Goal: Understand process/instructions: Learn how to perform a task or action

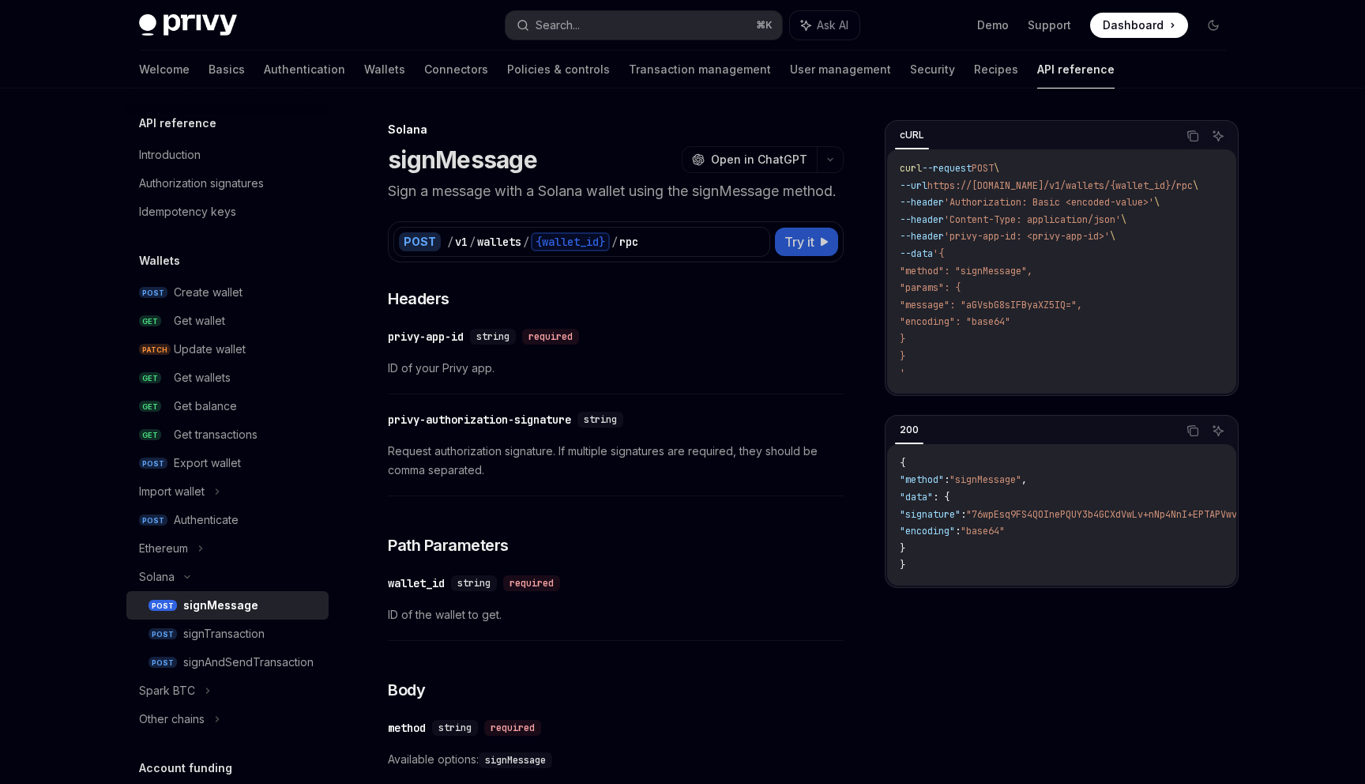
click at [813, 251] on span "Try it" at bounding box center [799, 241] width 30 height 19
type textarea "*"
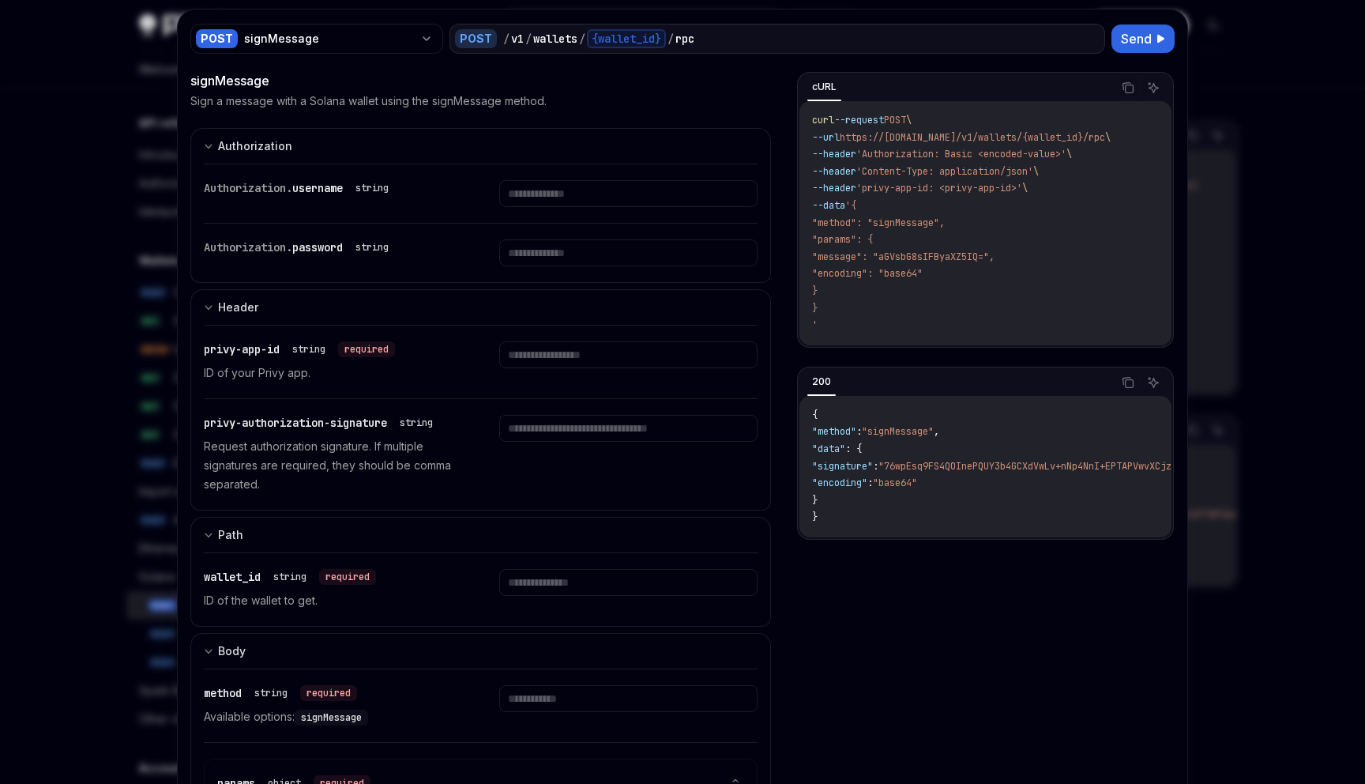
scroll to position [43, 0]
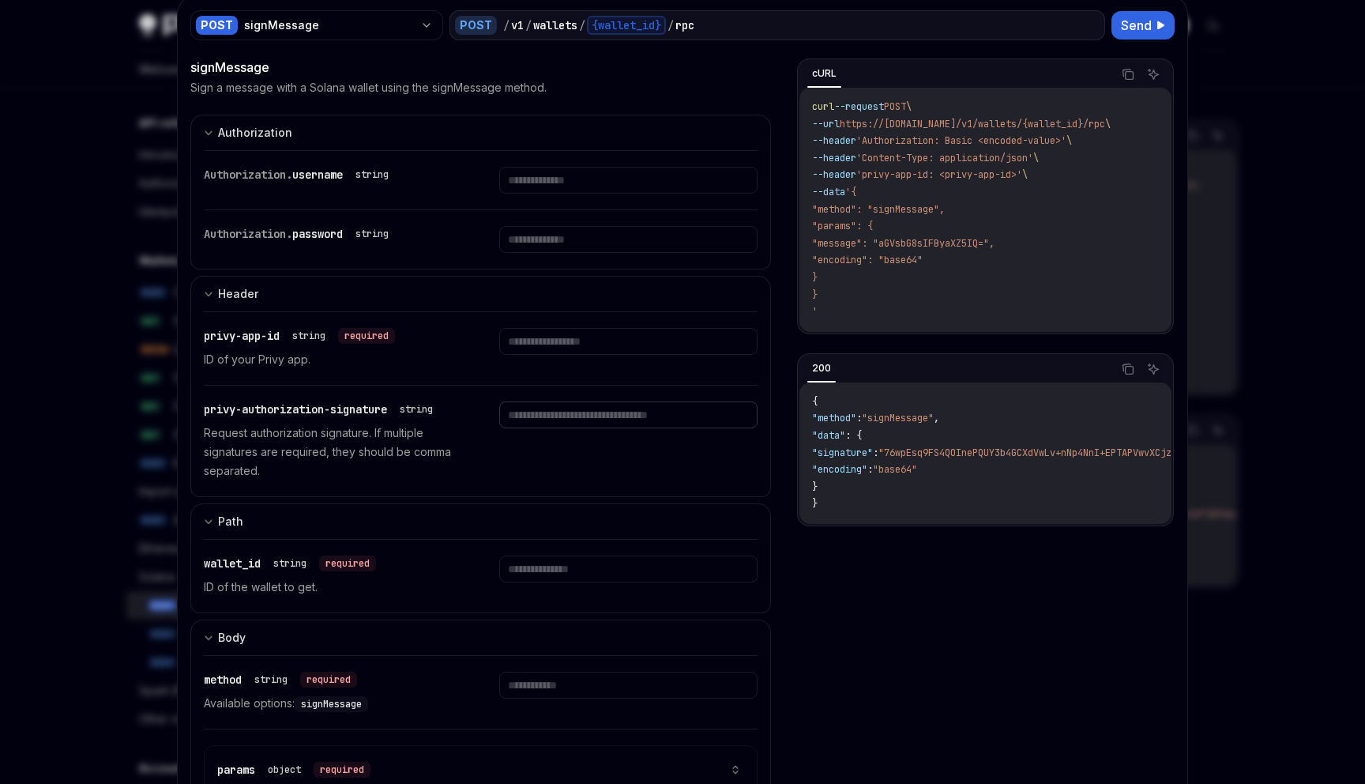
click at [570, 194] on input "text" at bounding box center [628, 180] width 258 height 27
type input "********"
click at [570, 358] on div at bounding box center [628, 348] width 258 height 41
click at [536, 194] on input "********" at bounding box center [628, 180] width 258 height 27
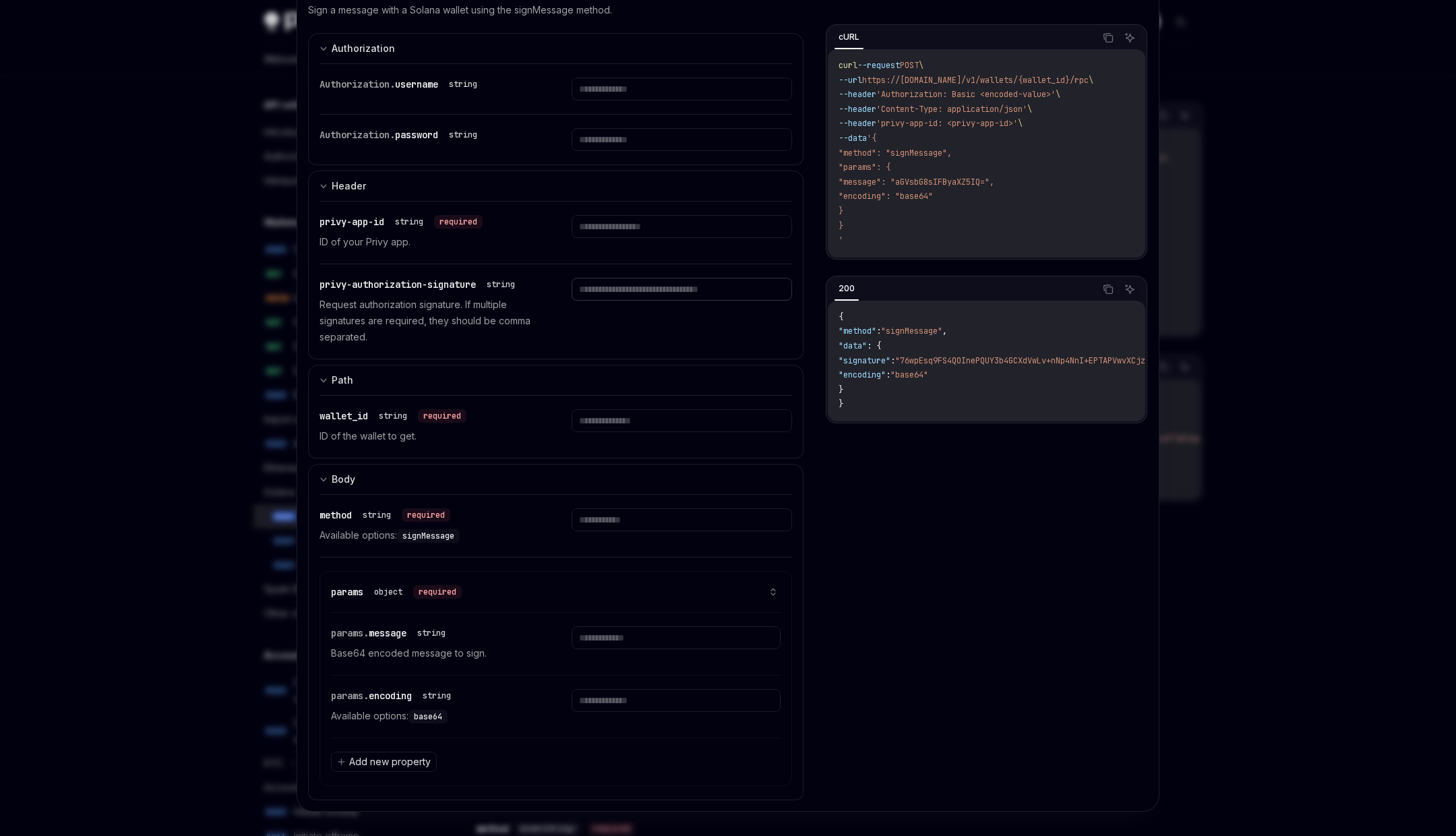
type textarea "*"
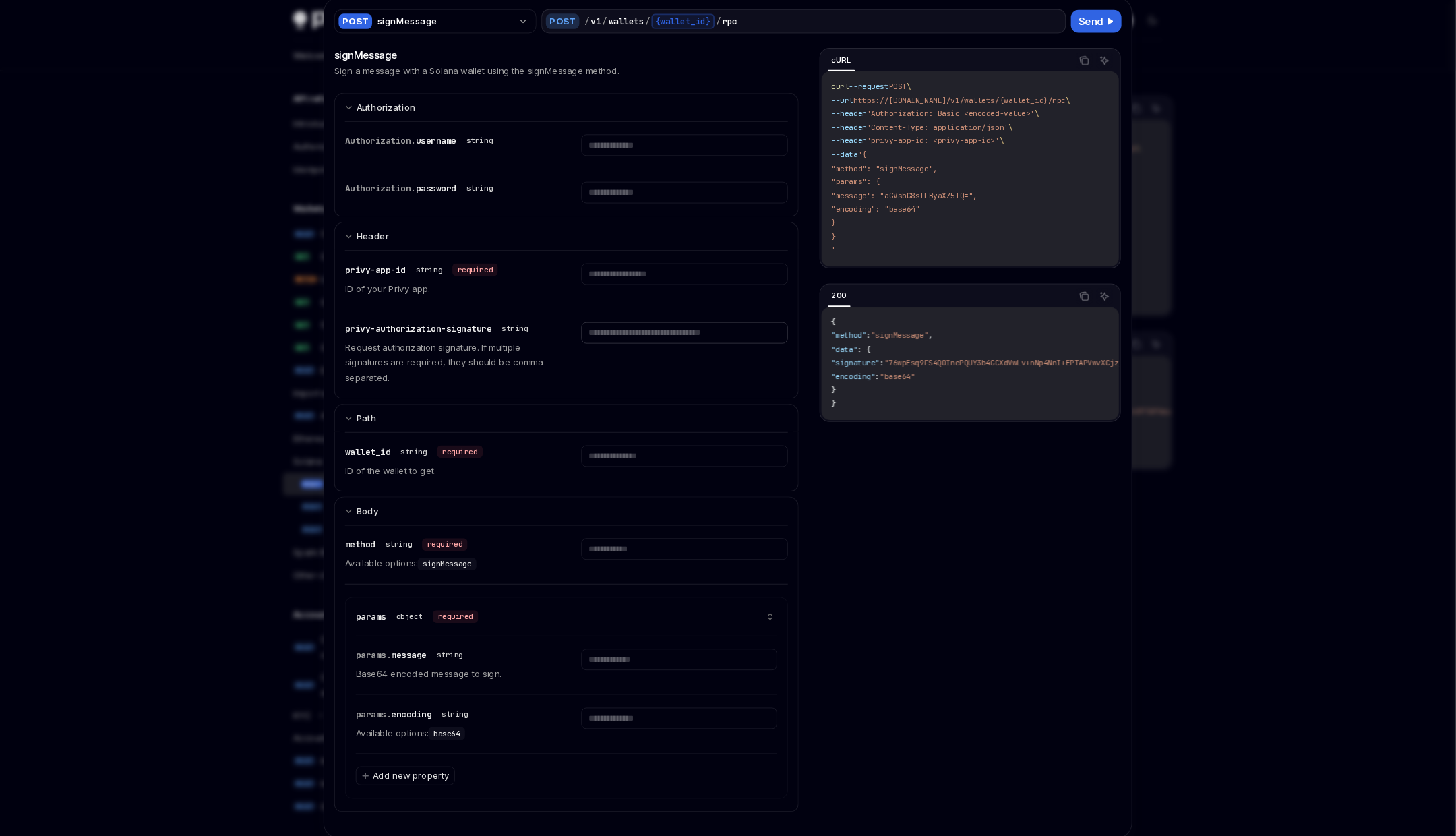
scroll to position [32, 0]
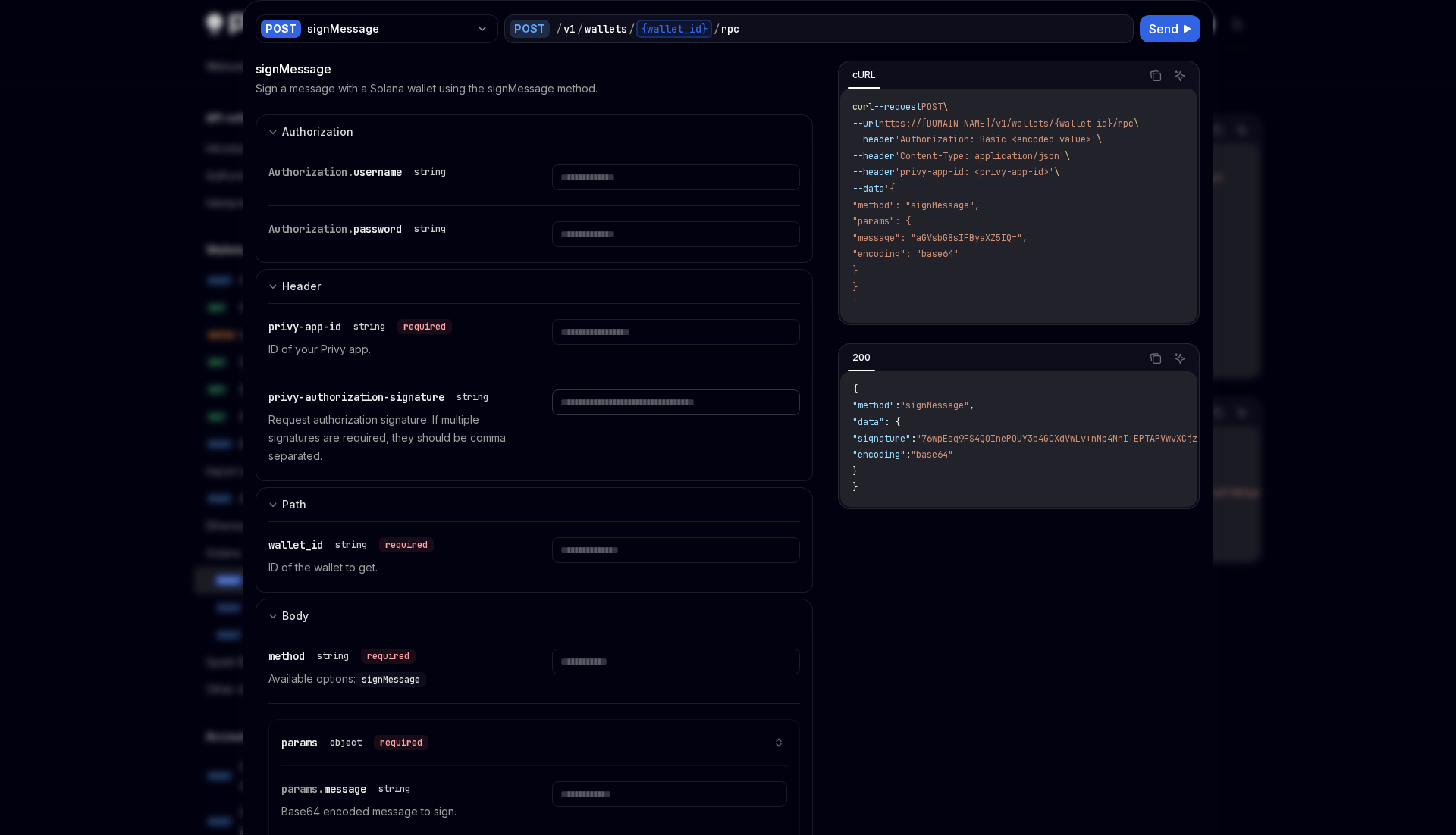
type textarea "*"
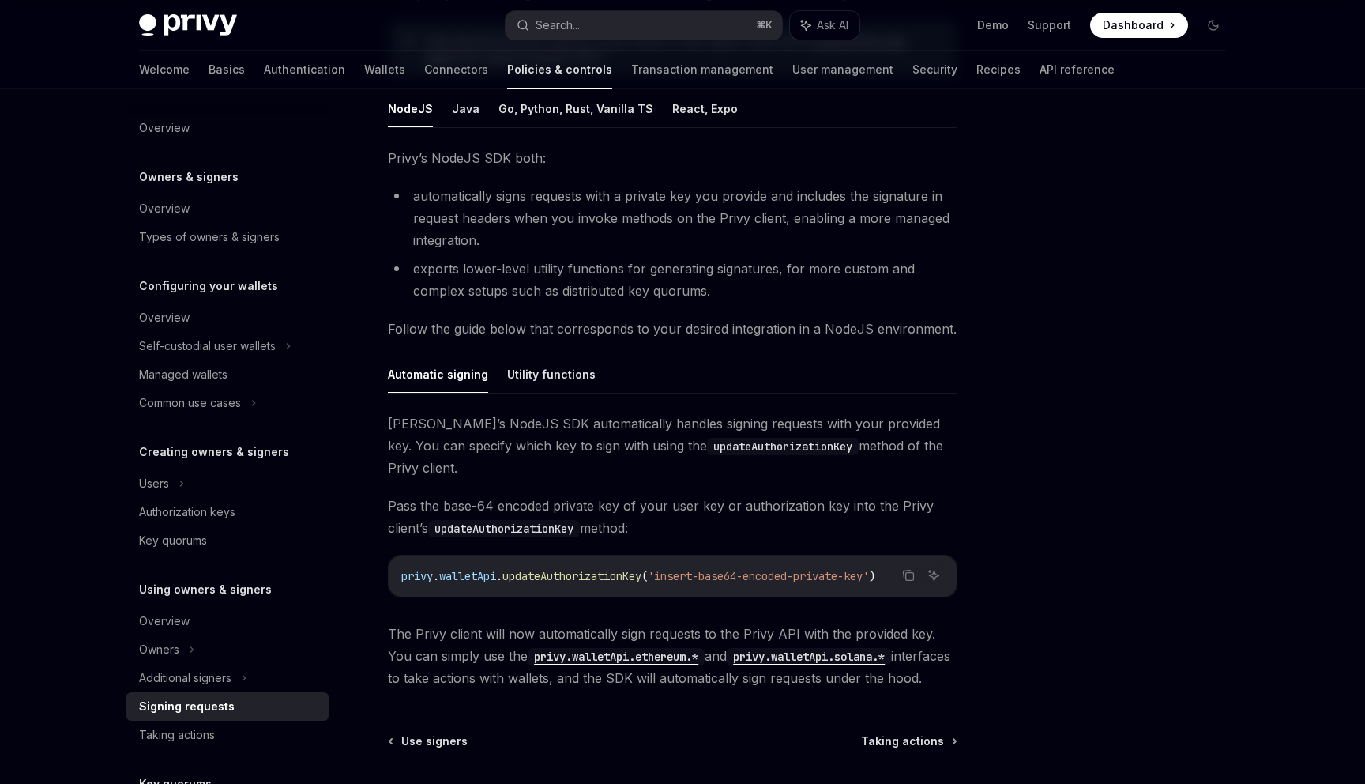
scroll to position [259, 0]
